Goal: Find specific page/section: Find specific page/section

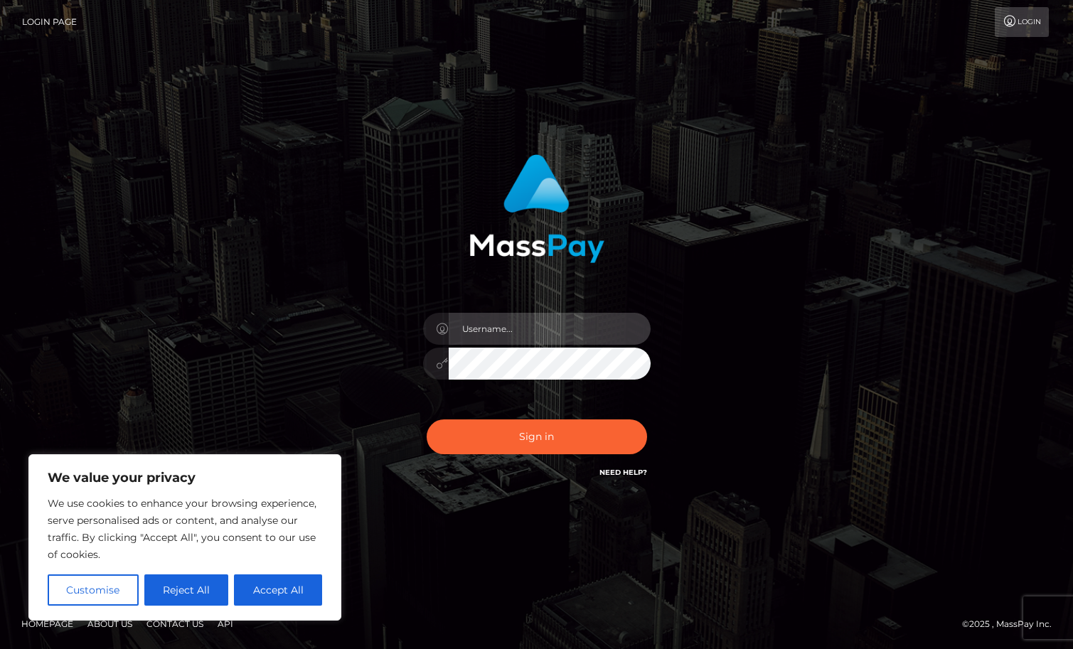
click at [506, 331] on input "text" at bounding box center [550, 329] width 202 height 32
type input "duquesne.rahm"
click at [427, 420] on button "Sign in" at bounding box center [537, 437] width 221 height 35
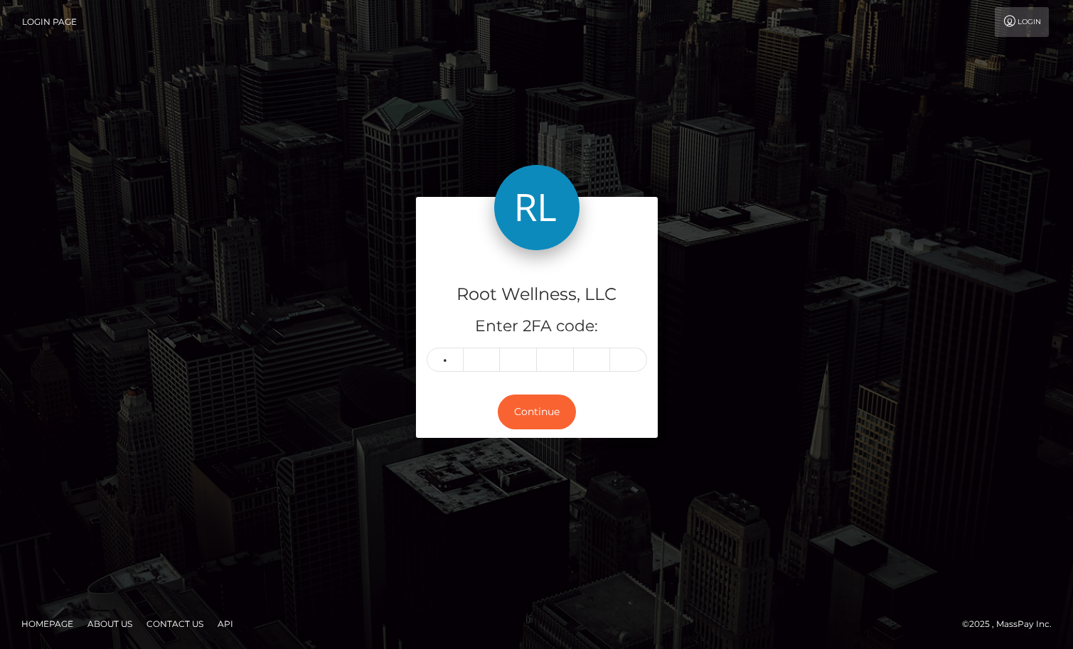
type input "7"
type input "9"
type input "8"
type input "7"
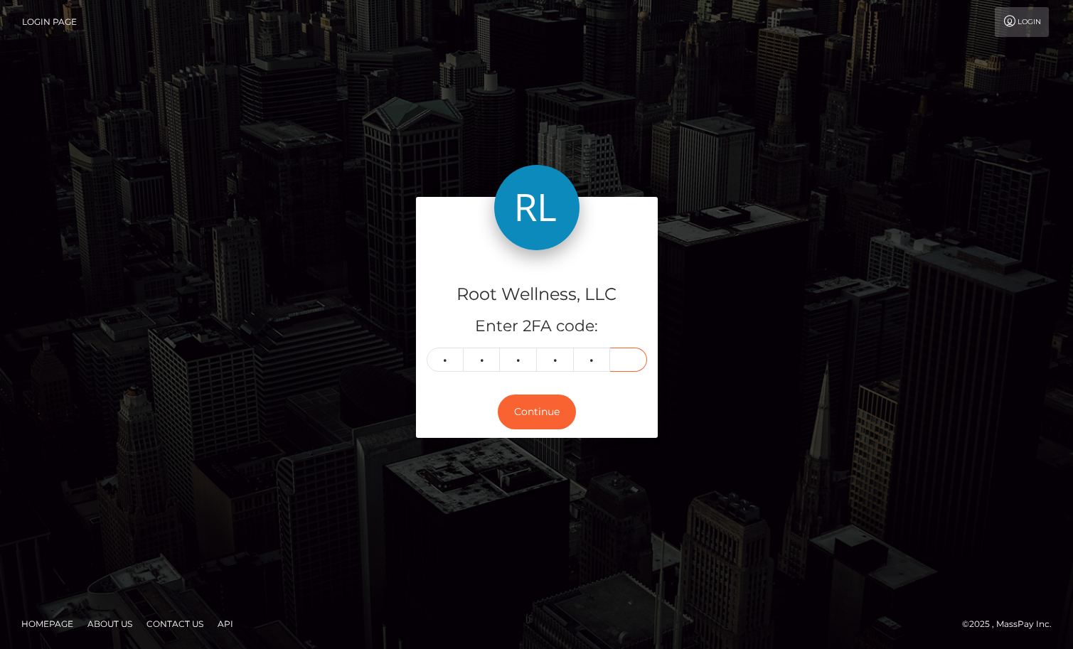
type input "5"
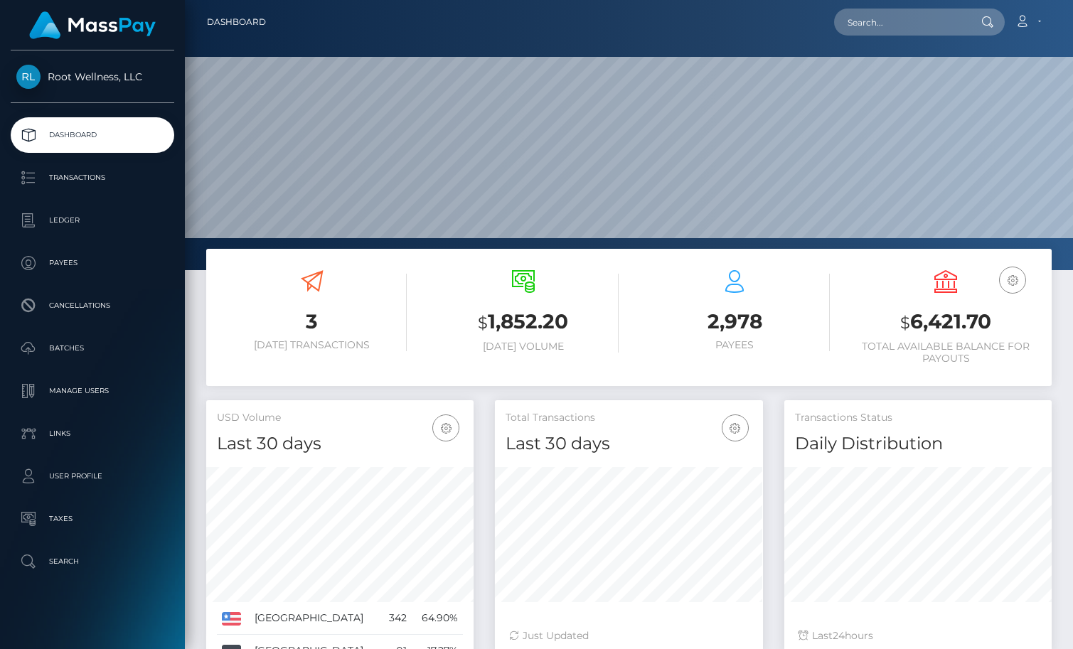
scroll to position [252, 267]
click at [930, 16] on input "text" at bounding box center [901, 22] width 134 height 27
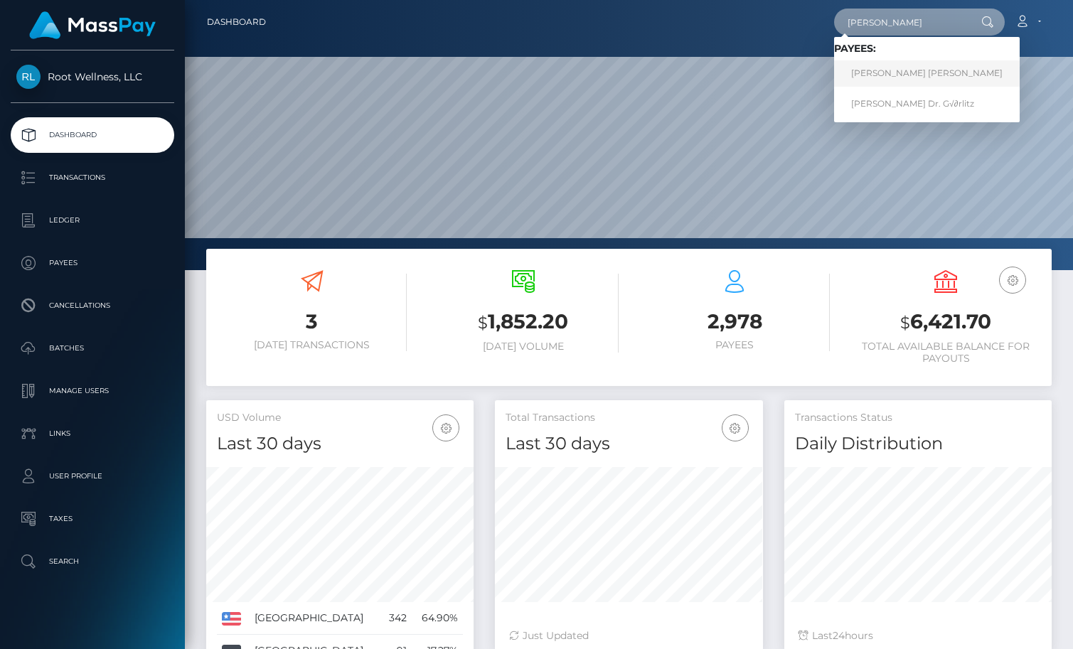
type input "[PERSON_NAME]"
click at [950, 69] on link "Dominique Vanessa Strauss" at bounding box center [927, 73] width 186 height 26
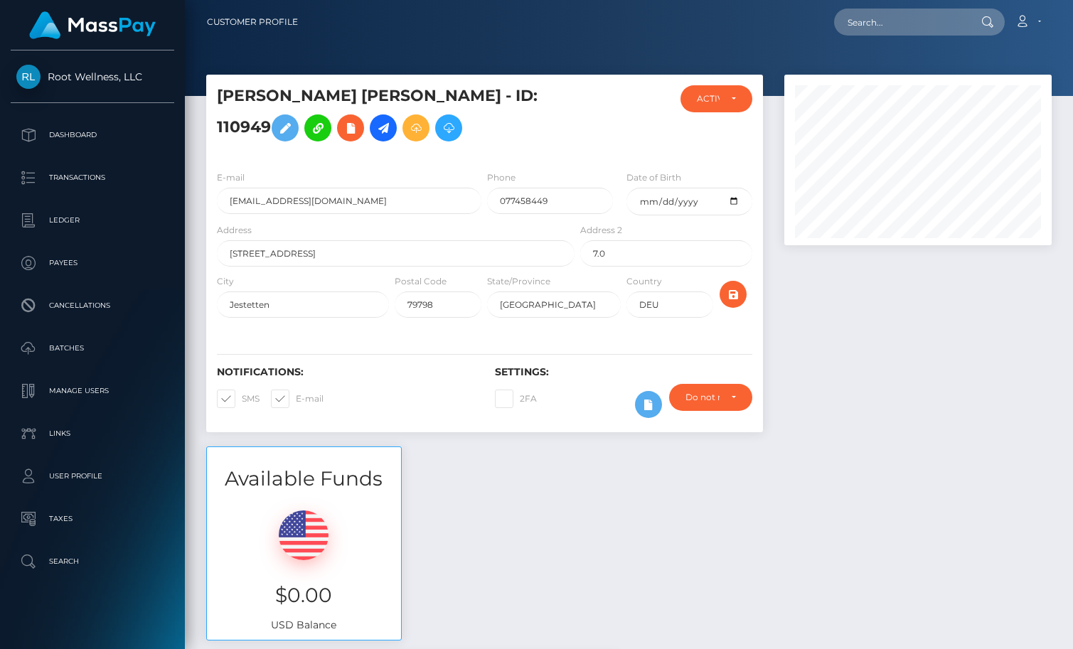
scroll to position [171, 267]
drag, startPoint x: 358, startPoint y: 208, endPoint x: 227, endPoint y: 198, distance: 131.9
click at [227, 198] on input "[EMAIL_ADDRESS][DOMAIN_NAME]" at bounding box center [349, 201] width 265 height 26
